Goal: Go to known website: Go to known website

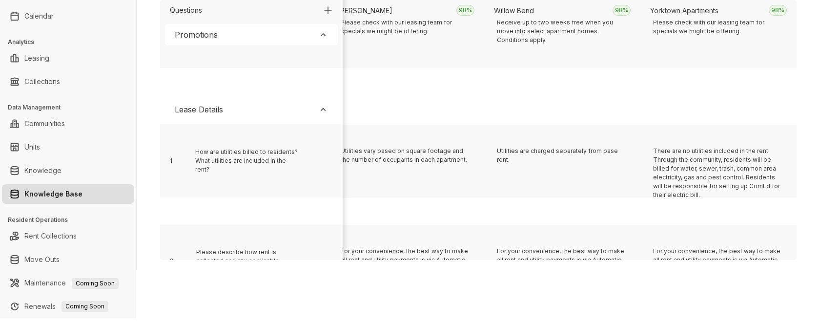
scroll to position [201, 6908]
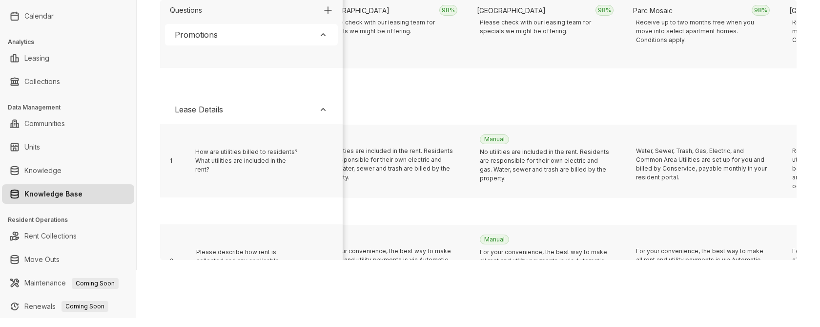
scroll to position [201, 5971]
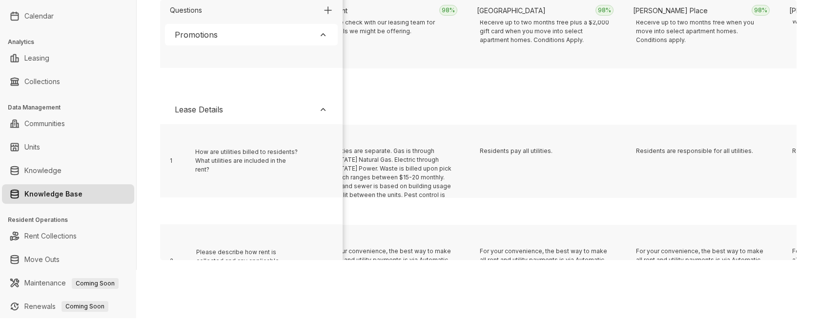
scroll to position [201, 815]
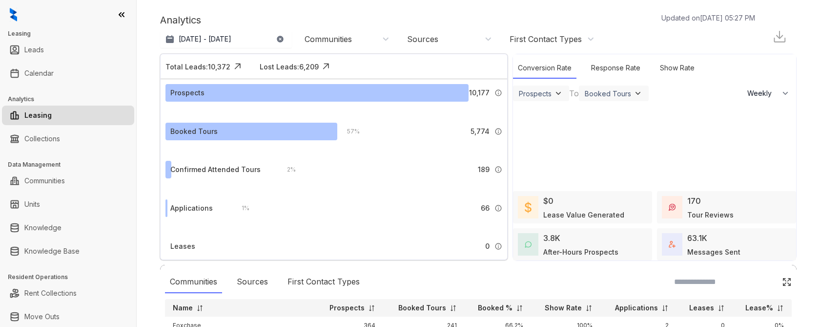
select select "******"
